Goal: Use online tool/utility: Utilize a website feature to perform a specific function

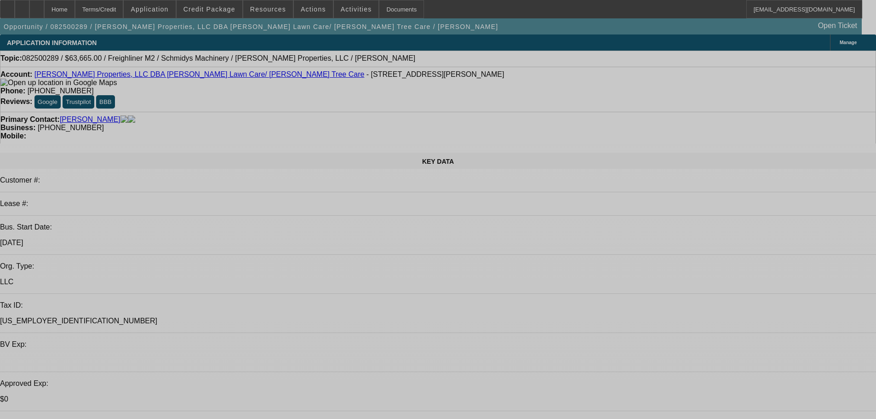
select select "0"
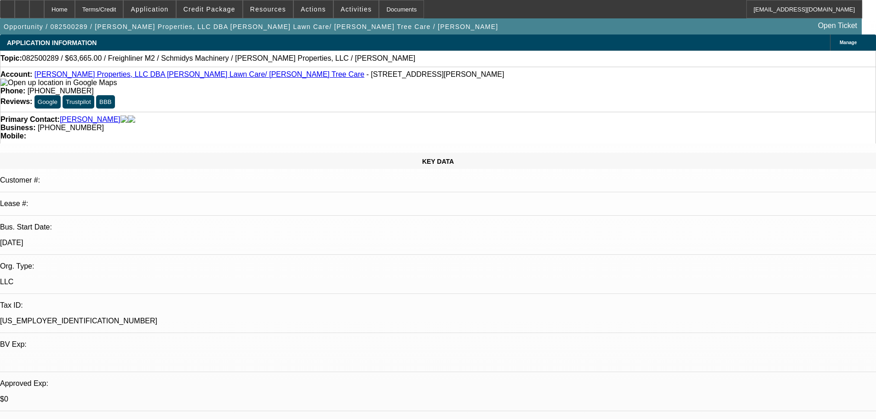
select select "0"
select select "6"
select select "0"
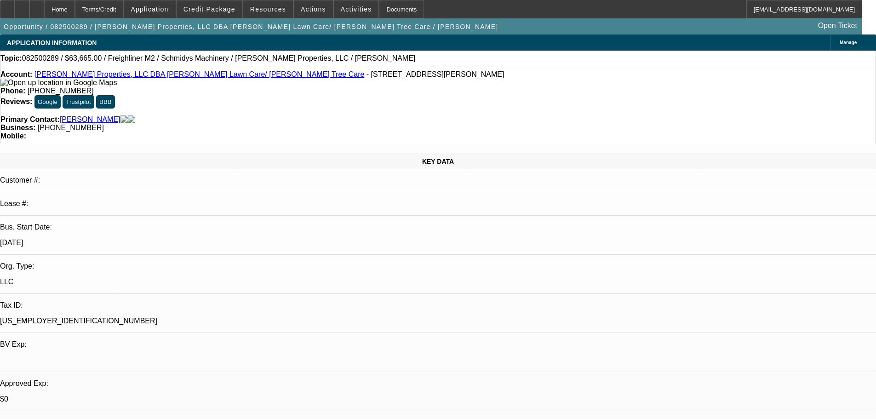
select select "0"
select select "6"
select select "0"
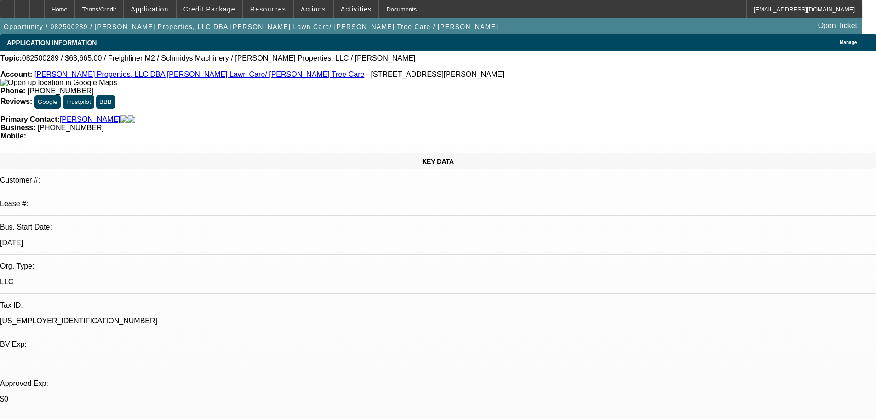
select select "6"
select select "0"
select select "6"
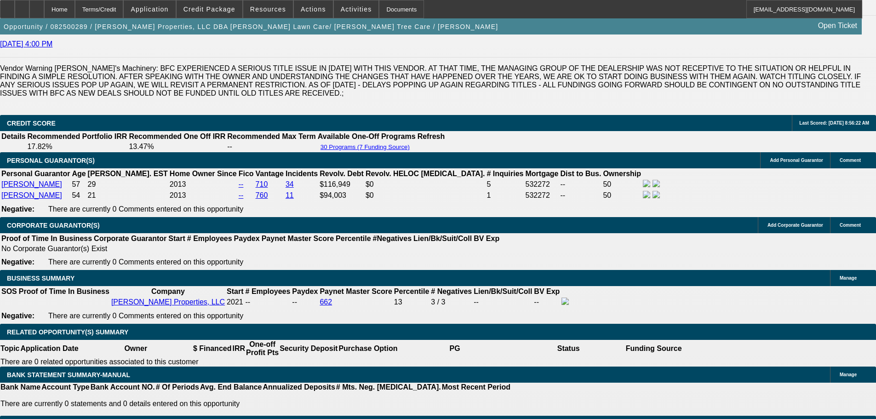
scroll to position [1518, 0]
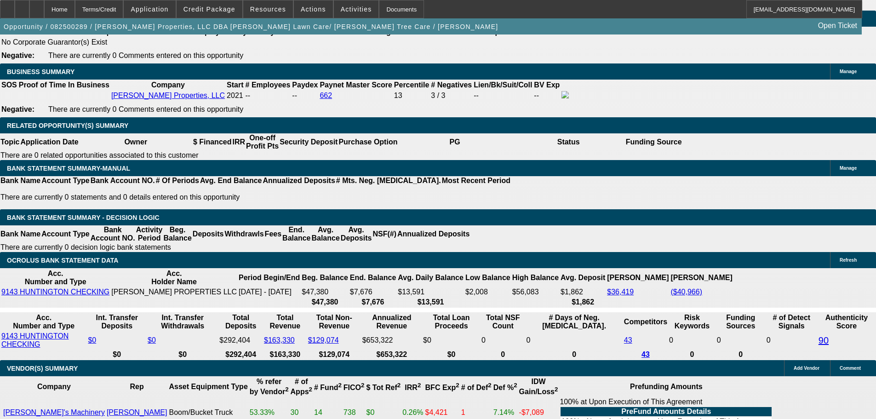
drag, startPoint x: 133, startPoint y: 182, endPoint x: 209, endPoint y: 182, distance: 76.4
type input "16"
type input "UNKNOWN"
type input "160"
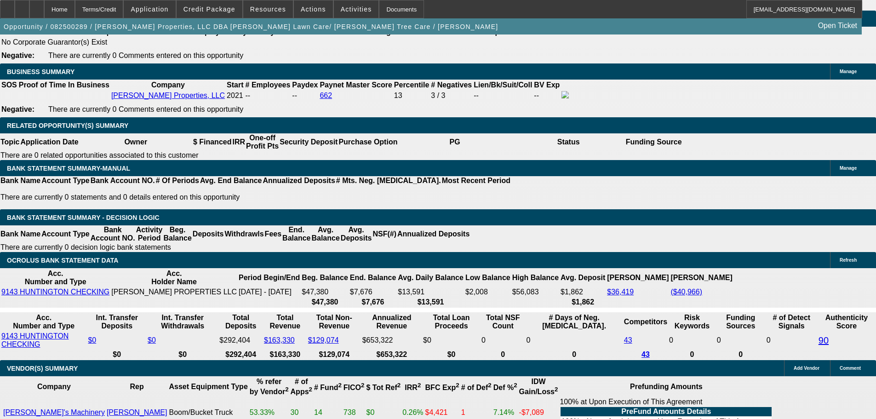
type input "1607."
type input "9.7"
type input "1607.5"
type input "9.8"
type input "$1,607.55"
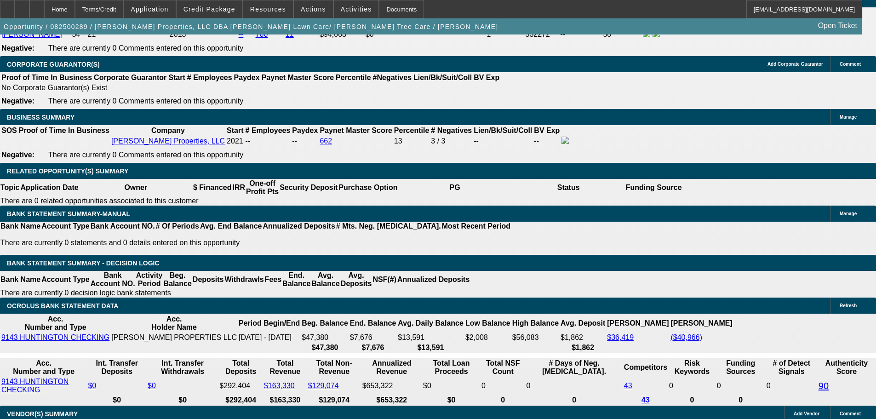
scroll to position [1288, 0]
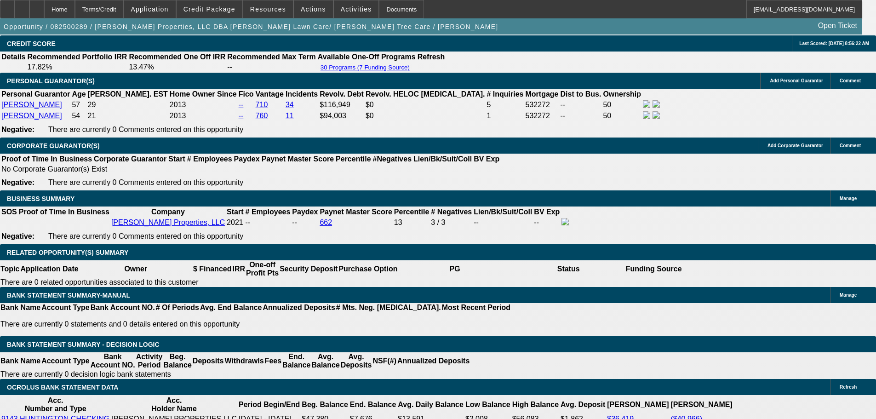
scroll to position [1472, 0]
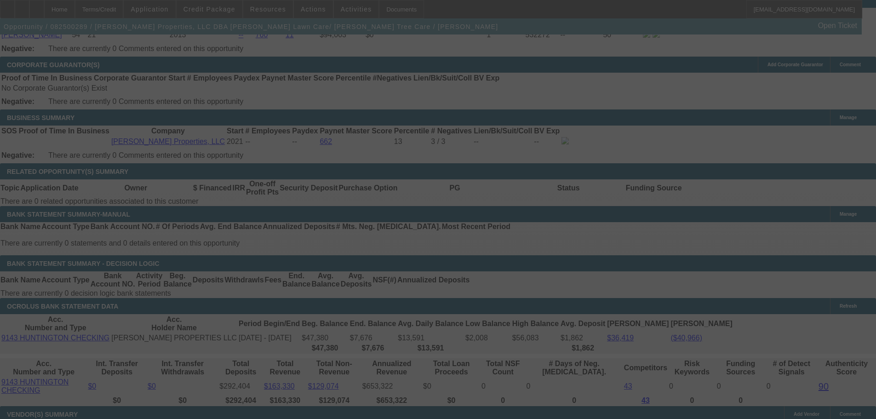
select select "0"
select select "6"
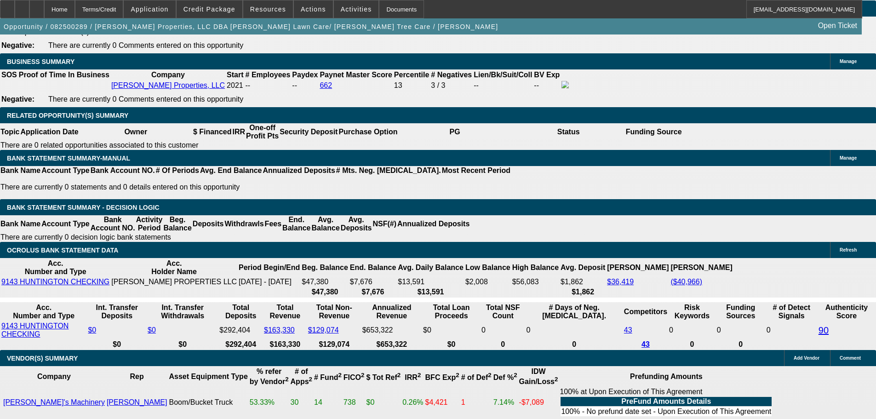
scroll to position [1518, 0]
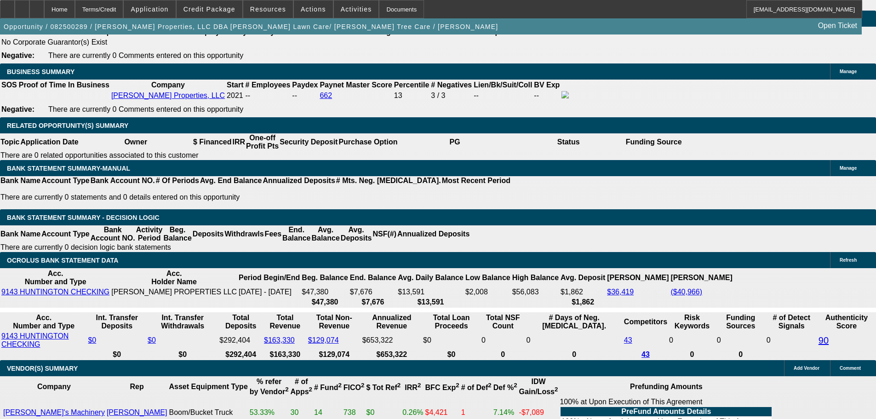
drag, startPoint x: 129, startPoint y: 182, endPoint x: 181, endPoint y: 185, distance: 51.6
type input "16"
type input "UNKNOWN"
type input "1608"
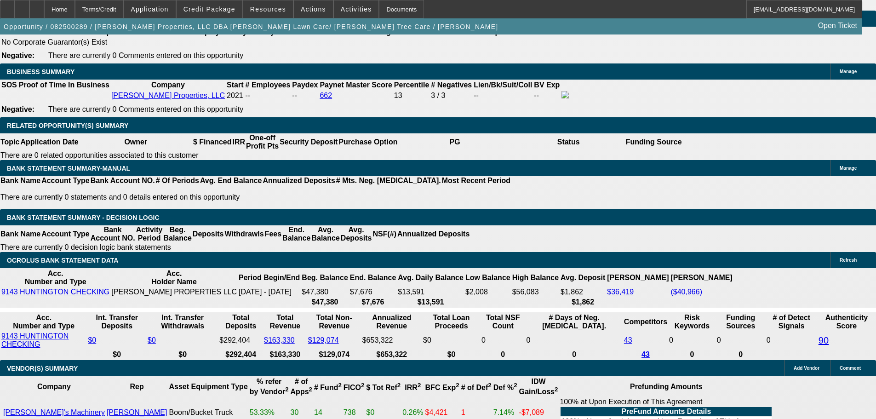
type input "9.8"
type input "$1,608.55"
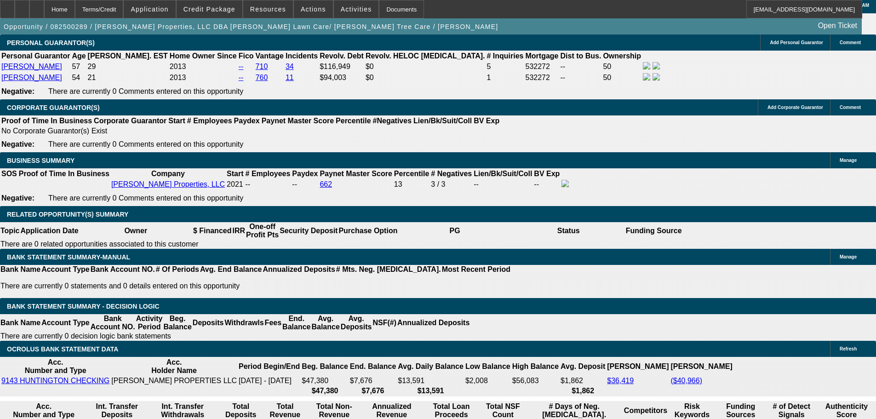
scroll to position [1334, 0]
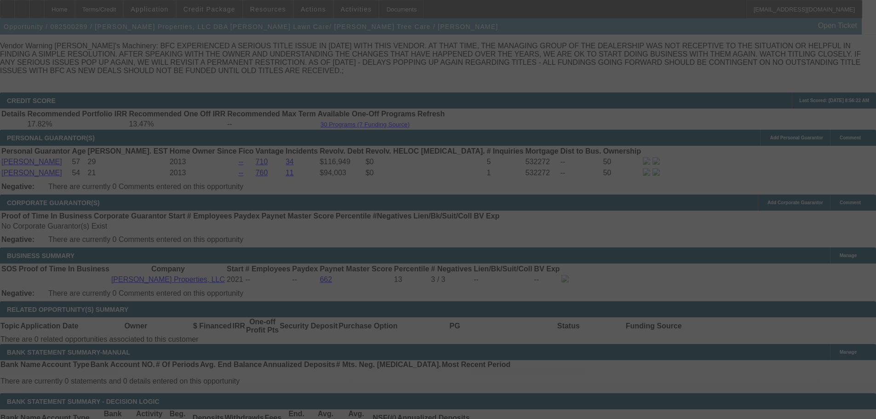
select select "0"
select select "6"
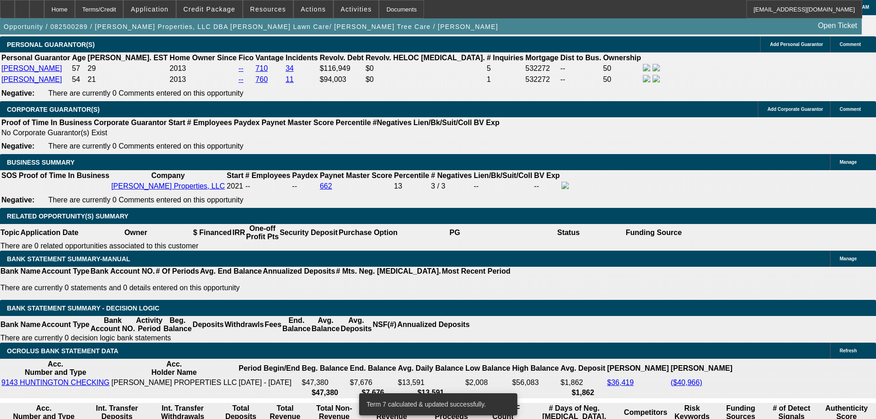
scroll to position [1564, 0]
